Goal: Information Seeking & Learning: Understand process/instructions

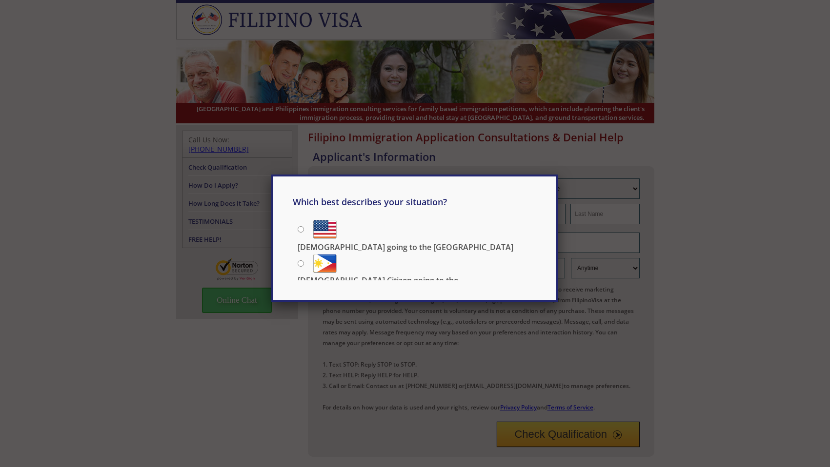
click at [384, 275] on p "[DEMOGRAPHIC_DATA] Citizen going to the [DEMOGRAPHIC_DATA]" at bounding box center [417, 285] width 239 height 21
click at [304, 261] on input "[DEMOGRAPHIC_DATA] Citizen going to the [DEMOGRAPHIC_DATA]" at bounding box center [301, 264] width 6 height 6
radio input "true"
